Goal: Task Accomplishment & Management: Use online tool/utility

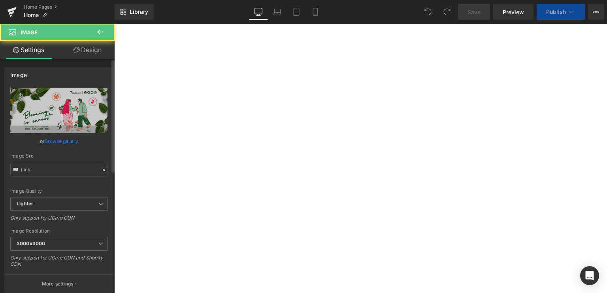
type input "[URL][DOMAIN_NAME]"
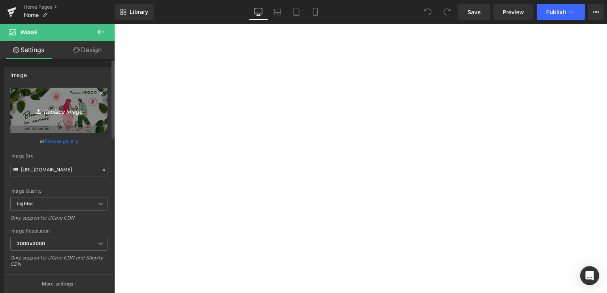
click at [71, 99] on link "Replace Image" at bounding box center [58, 110] width 97 height 45
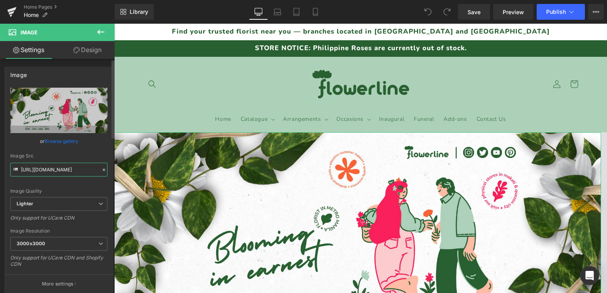
click at [25, 171] on input "[URL][DOMAIN_NAME]" at bounding box center [58, 170] width 97 height 14
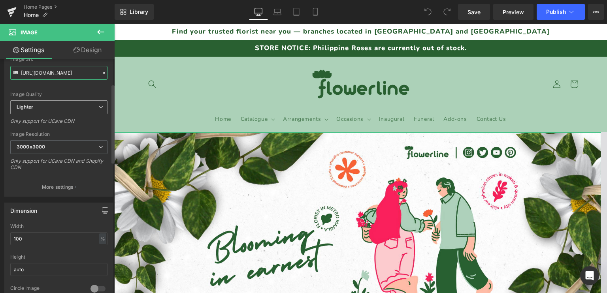
scroll to position [118, 0]
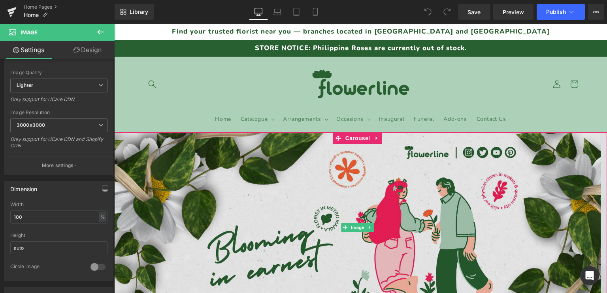
drag, startPoint x: 320, startPoint y: 207, endPoint x: 314, endPoint y: 209, distance: 6.9
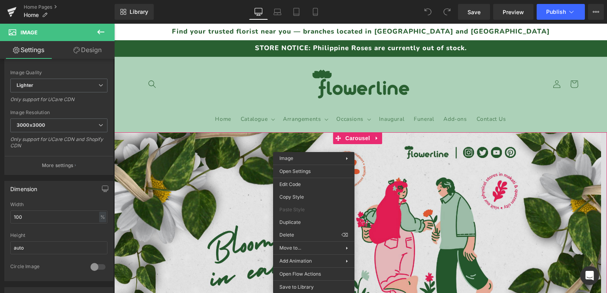
click at [191, 165] on img at bounding box center [357, 227] width 487 height 190
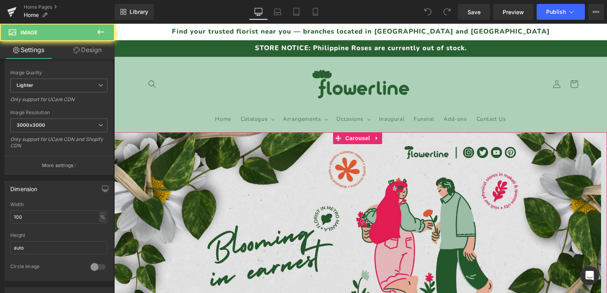
click at [191, 165] on img at bounding box center [357, 227] width 487 height 190
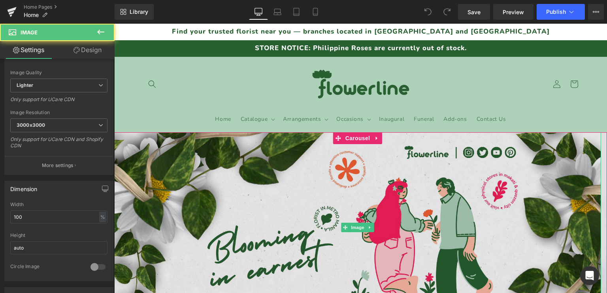
click at [191, 165] on img at bounding box center [357, 227] width 487 height 190
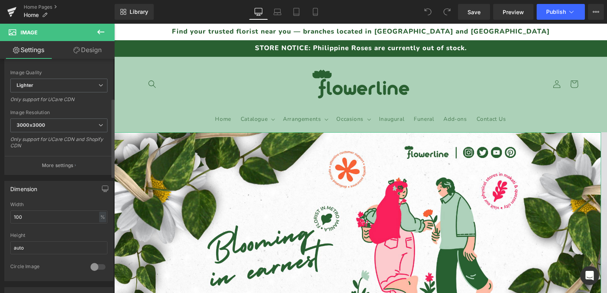
scroll to position [0, 0]
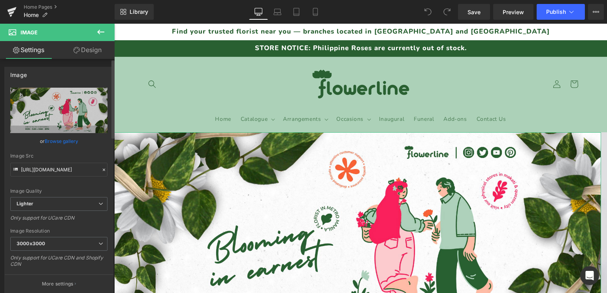
click at [58, 139] on link "Browse gallery" at bounding box center [62, 141] width 34 height 14
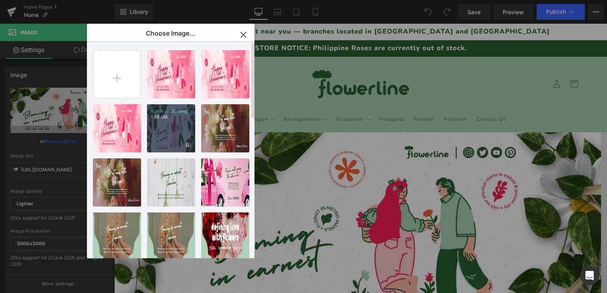
click at [174, 126] on div "fl_site... _2_.png 1.59 MB" at bounding box center [171, 128] width 48 height 48
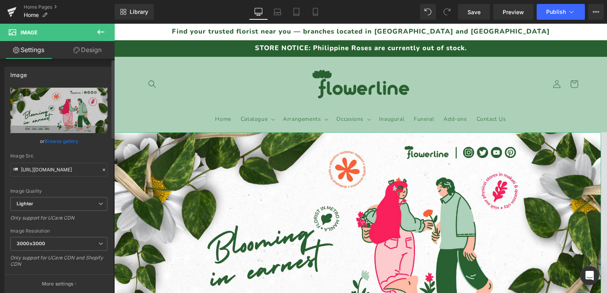
click at [62, 140] on link "Browse gallery" at bounding box center [62, 141] width 34 height 14
drag, startPoint x: 274, startPoint y: 139, endPoint x: 598, endPoint y: 192, distance: 327.6
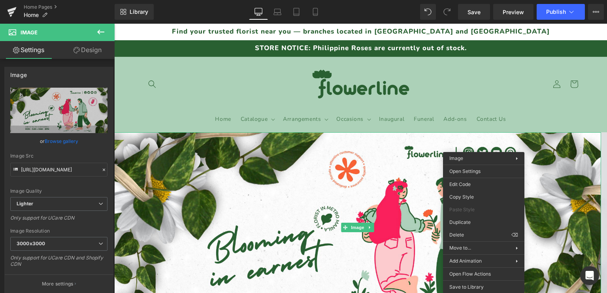
click at [476, 88] on header "Home Catalogue Catalogue Roses" at bounding box center [361, 95] width 474 height 76
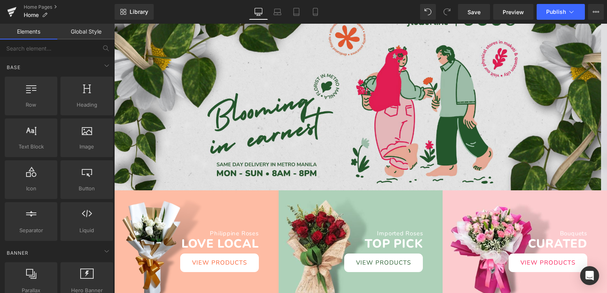
scroll to position [118, 0]
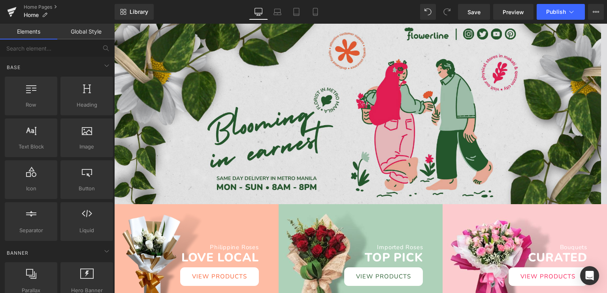
click at [472, 90] on img at bounding box center [357, 109] width 487 height 190
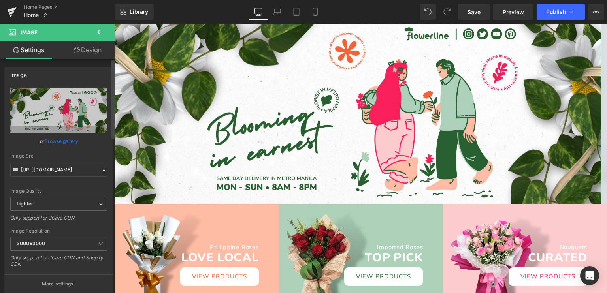
click at [60, 139] on link "Browse gallery" at bounding box center [62, 141] width 34 height 14
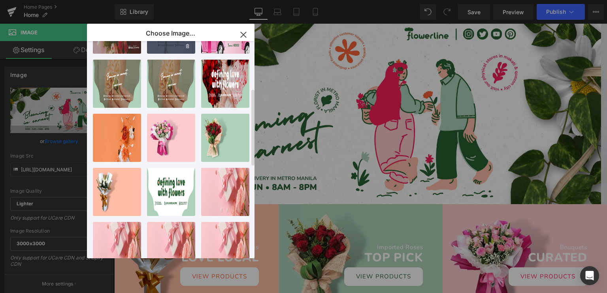
scroll to position [0, 0]
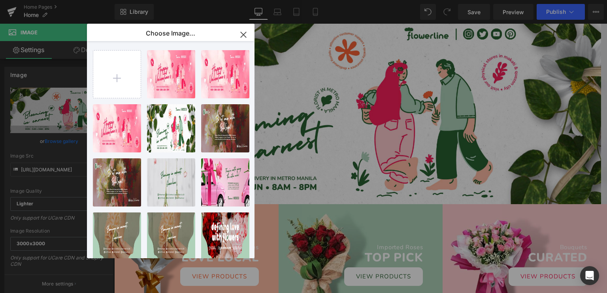
click at [245, 34] on icon "button" at bounding box center [243, 34] width 13 height 13
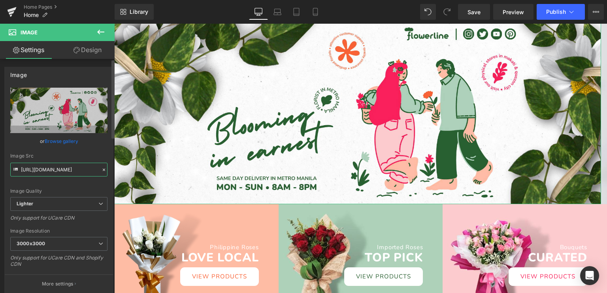
click at [50, 174] on input "[URL][DOMAIN_NAME]" at bounding box center [58, 170] width 97 height 14
click at [51, 171] on input "[URL][DOMAIN_NAME]" at bounding box center [58, 170] width 97 height 14
